Goal: Information Seeking & Learning: Find specific fact

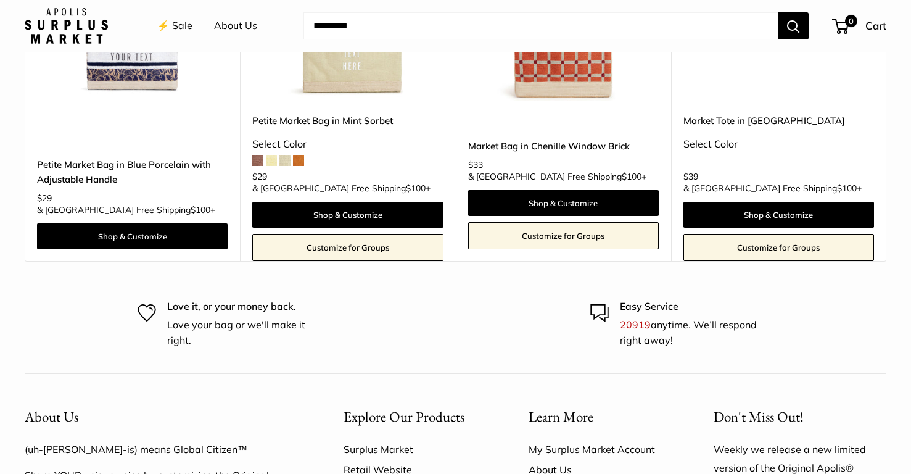
scroll to position [6324, 0]
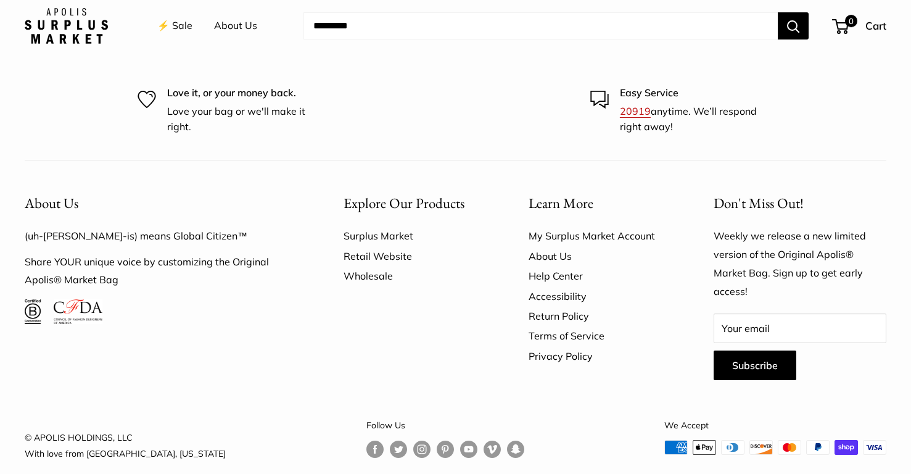
click at [558, 266] on link "Help Center" at bounding box center [600, 276] width 142 height 20
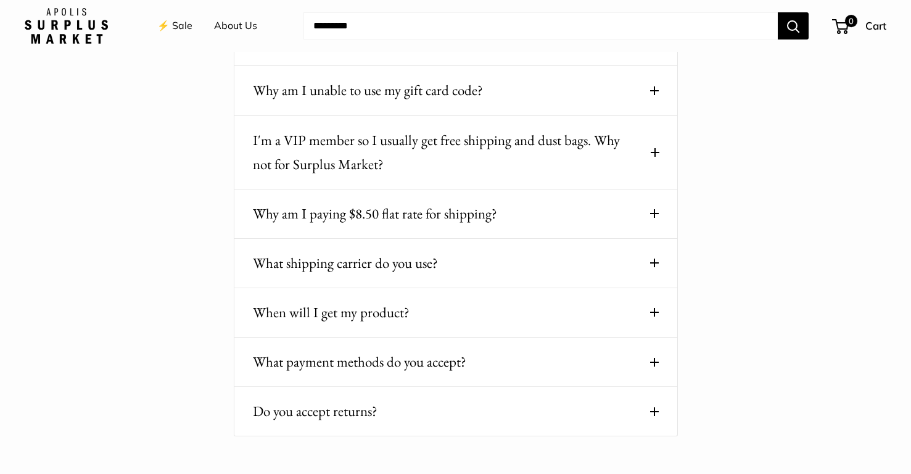
scroll to position [328, 0]
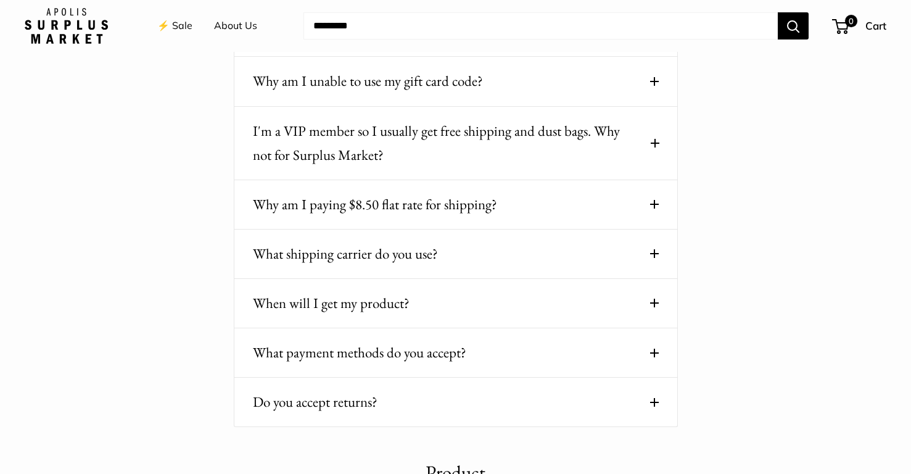
click at [651, 299] on span at bounding box center [654, 303] width 9 height 9
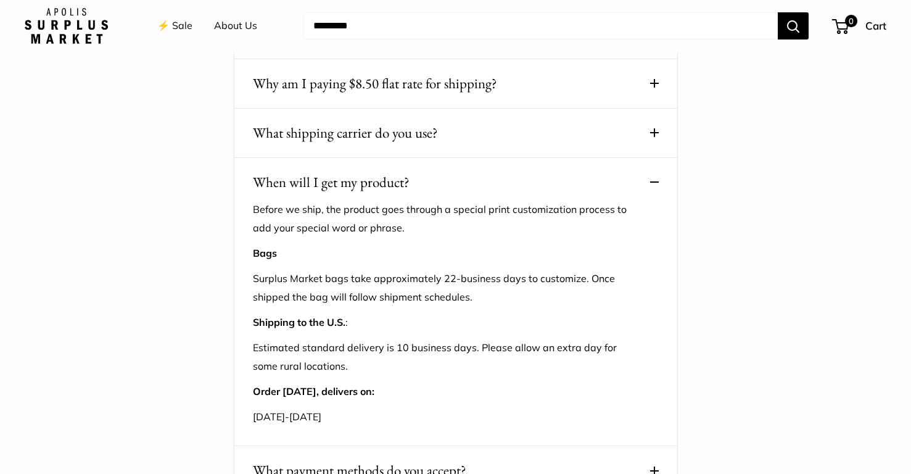
scroll to position [461, 0]
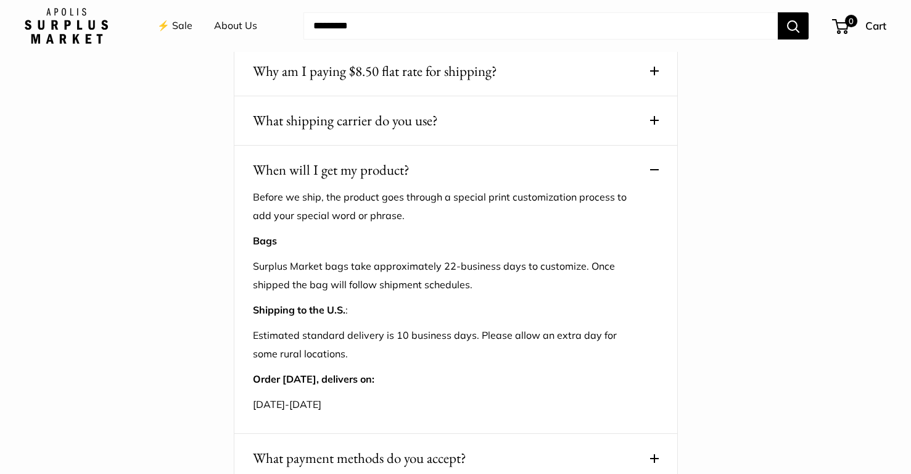
drag, startPoint x: 254, startPoint y: 380, endPoint x: 356, endPoint y: 381, distance: 101.8
click at [356, 395] on p "November 13-20, 2025" at bounding box center [446, 404] width 387 height 19
copy p "November 13-20, 2025"
